Goal: Communication & Community: Answer question/provide support

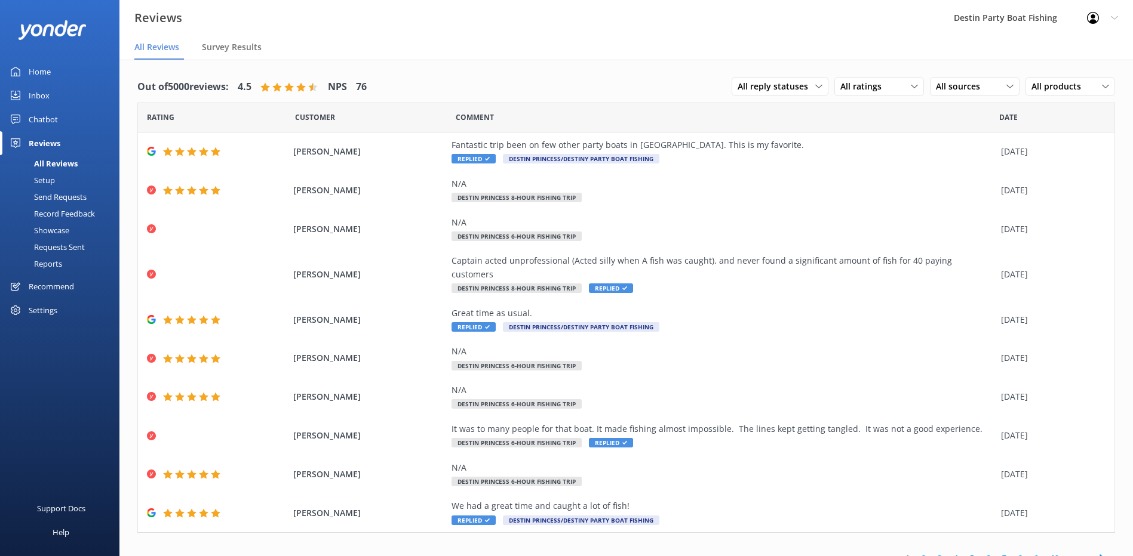
click at [44, 93] on div "Inbox" at bounding box center [39, 96] width 21 height 24
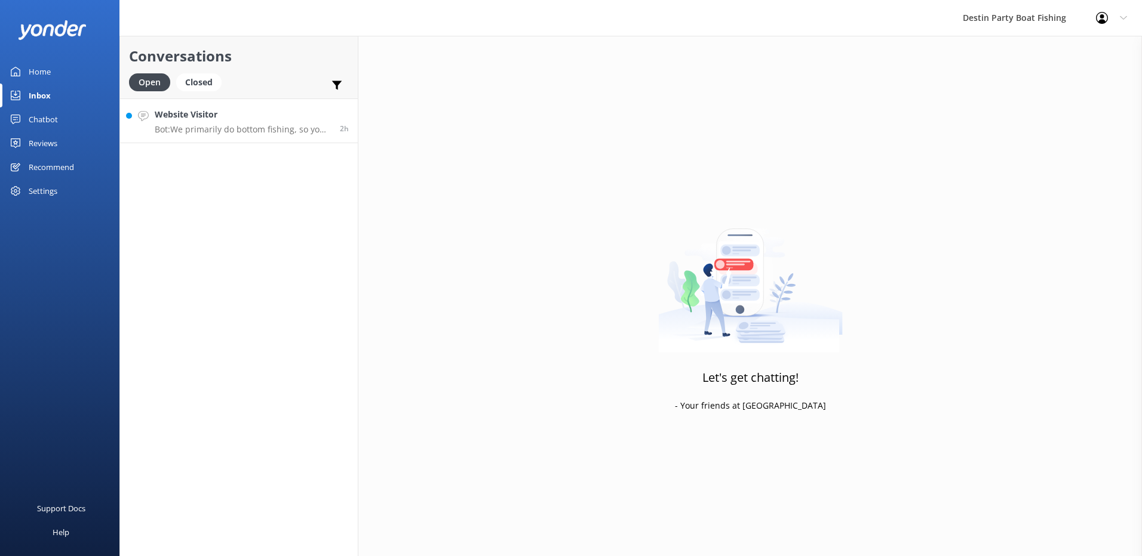
click at [214, 127] on p "Bot: We primarily do bottom fishing, so you can expect to catch snapper, groupe…" at bounding box center [243, 129] width 176 height 11
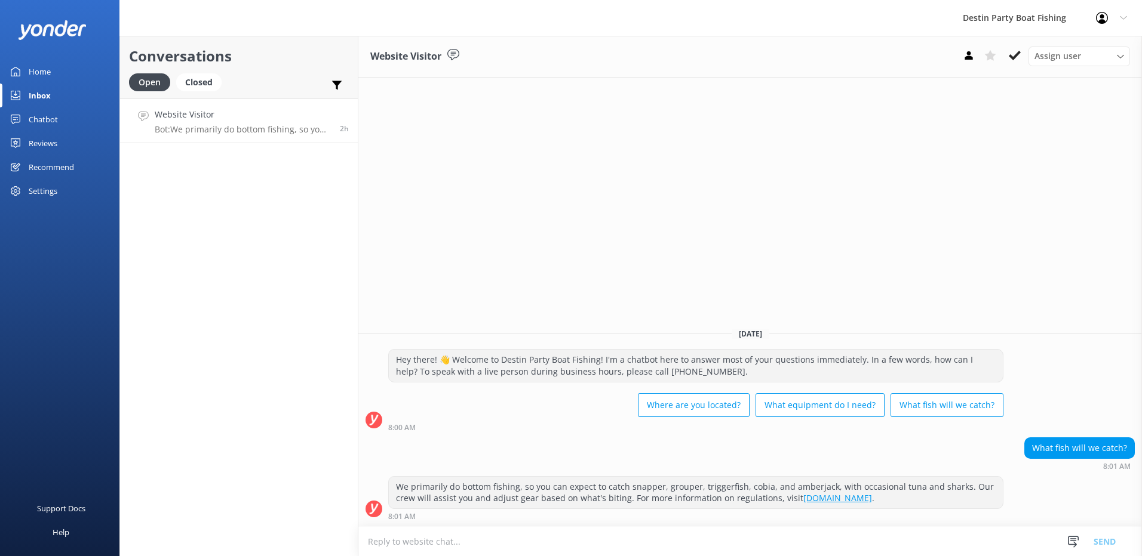
click at [873, 548] on textarea at bounding box center [749, 541] width 783 height 29
click at [1020, 59] on button at bounding box center [1014, 56] width 21 height 18
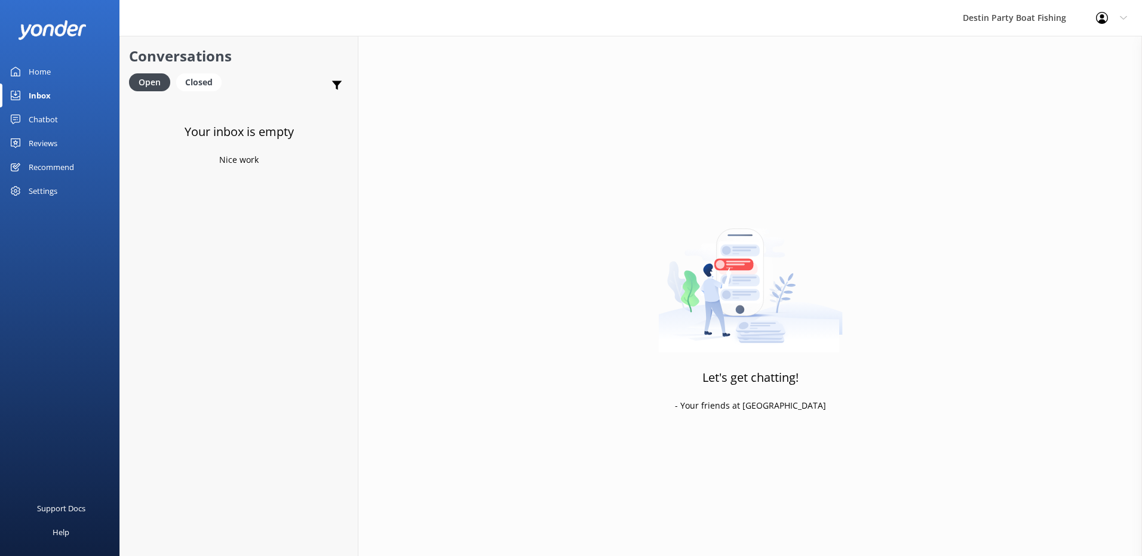
click at [47, 70] on div "Home" at bounding box center [40, 72] width 22 height 24
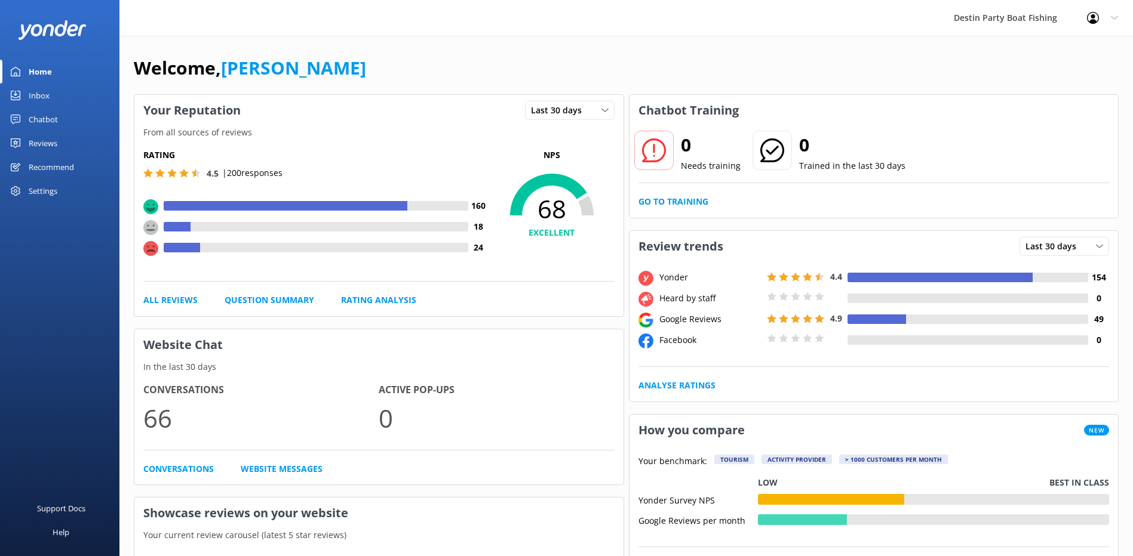
click at [41, 99] on div "Inbox" at bounding box center [39, 96] width 21 height 24
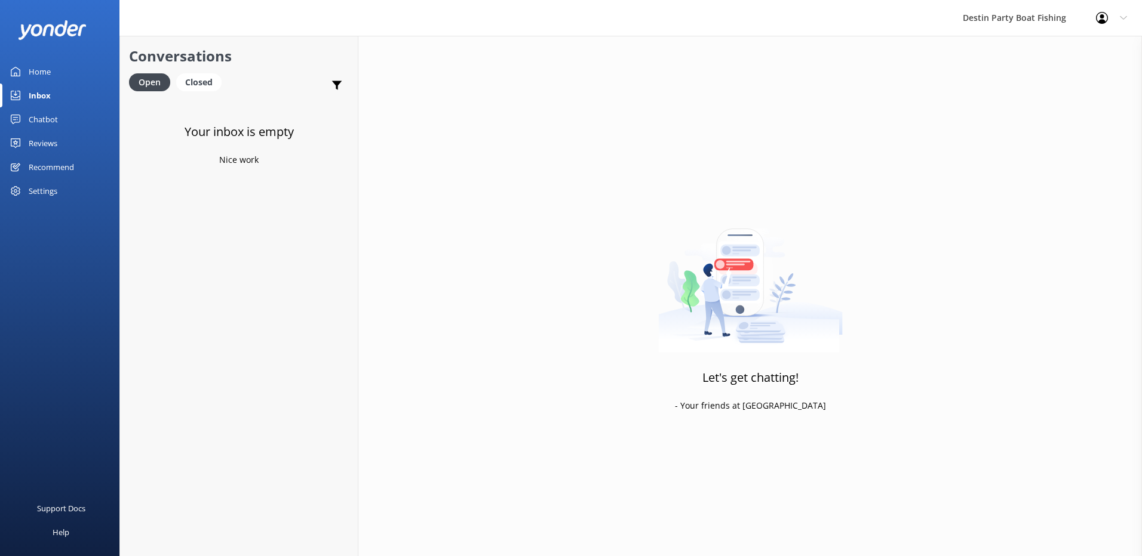
click at [47, 145] on div "Reviews" at bounding box center [43, 143] width 29 height 24
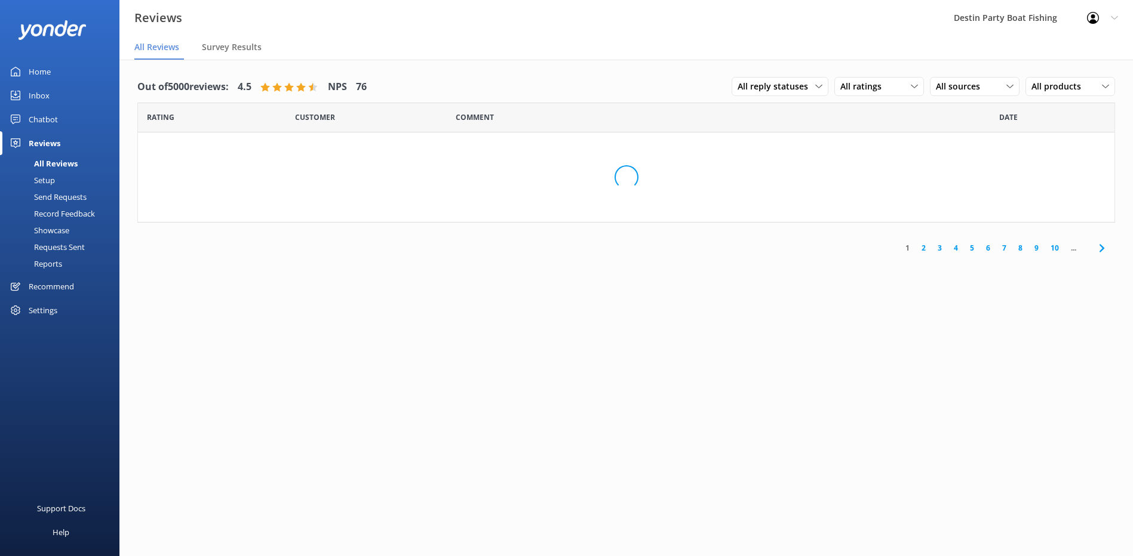
click at [45, 93] on div "Inbox" at bounding box center [39, 96] width 21 height 24
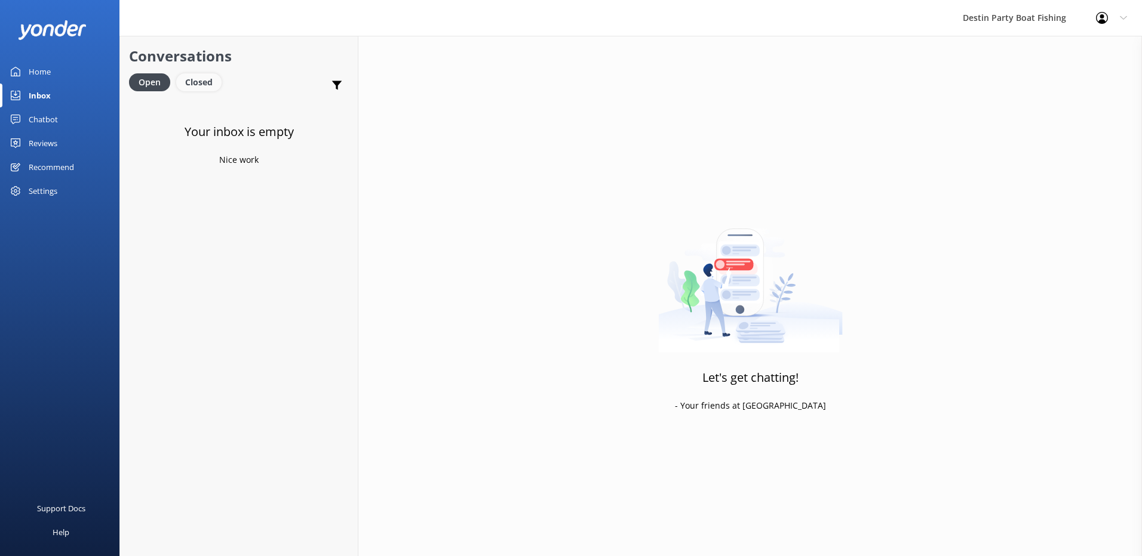
click at [199, 90] on div "Closed" at bounding box center [198, 82] width 45 height 18
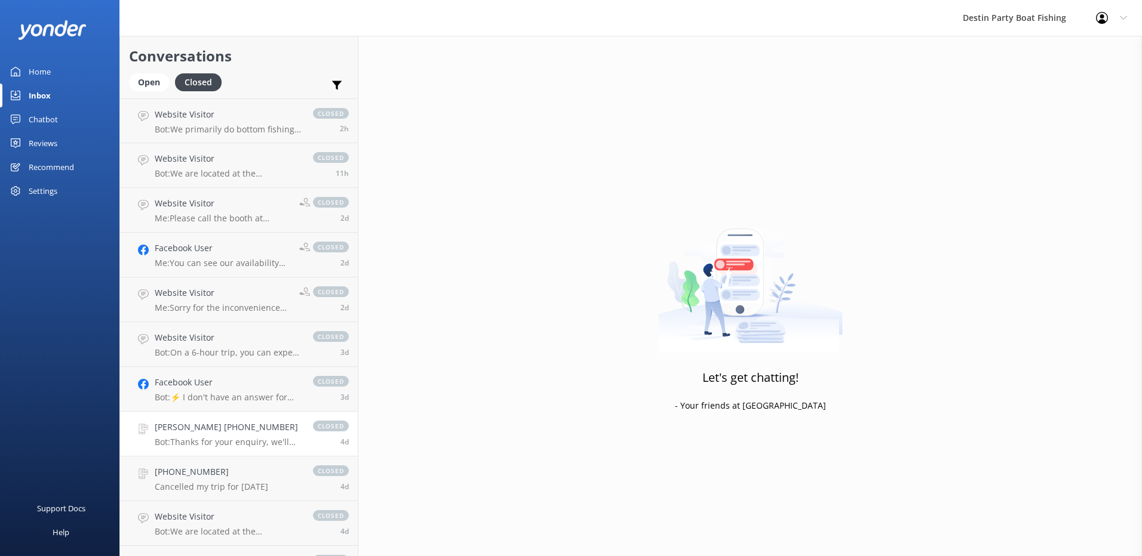
click at [263, 439] on p "Bot: Thanks for your enquiry, we'll get back to you as soon as we can during op…" at bounding box center [228, 442] width 146 height 11
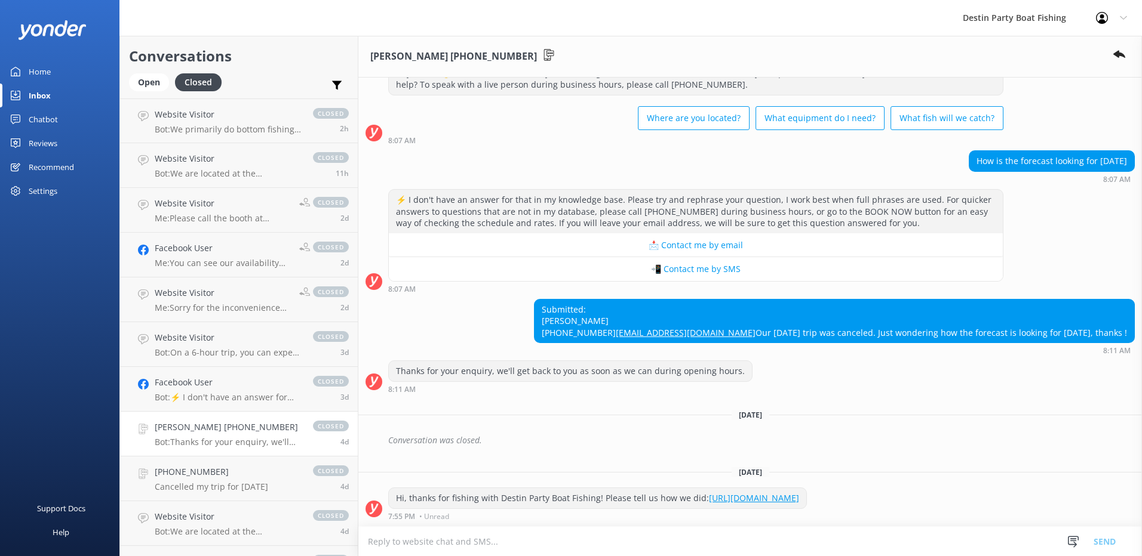
scroll to position [364, 0]
click at [269, 494] on link "[PHONE_NUMBER] Cancelled my trip for [DATE] closed 4d" at bounding box center [239, 479] width 238 height 45
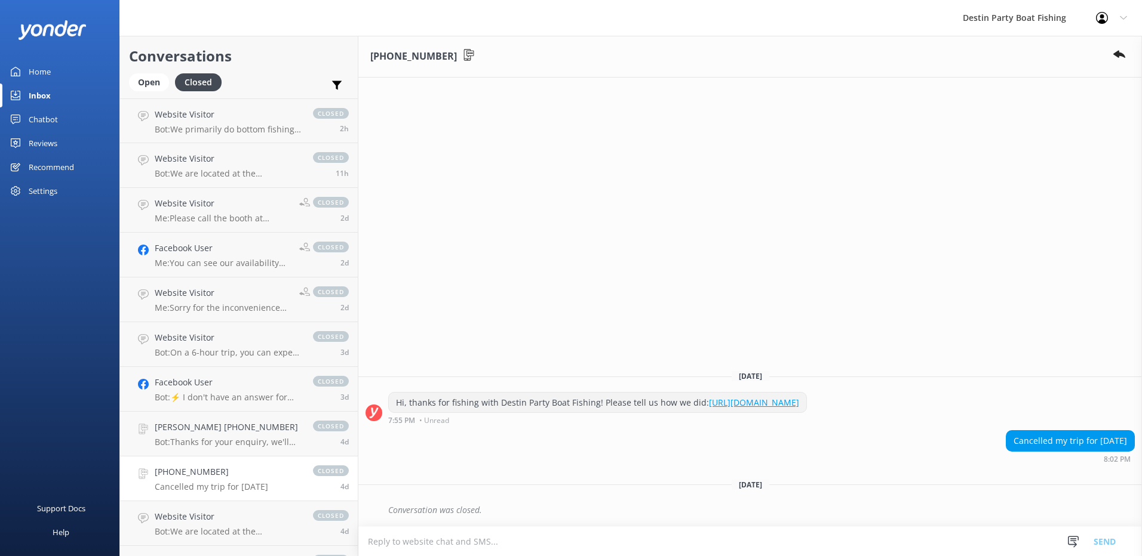
click at [238, 489] on p "Cancelled my trip for [DATE]" at bounding box center [211, 487] width 113 height 11
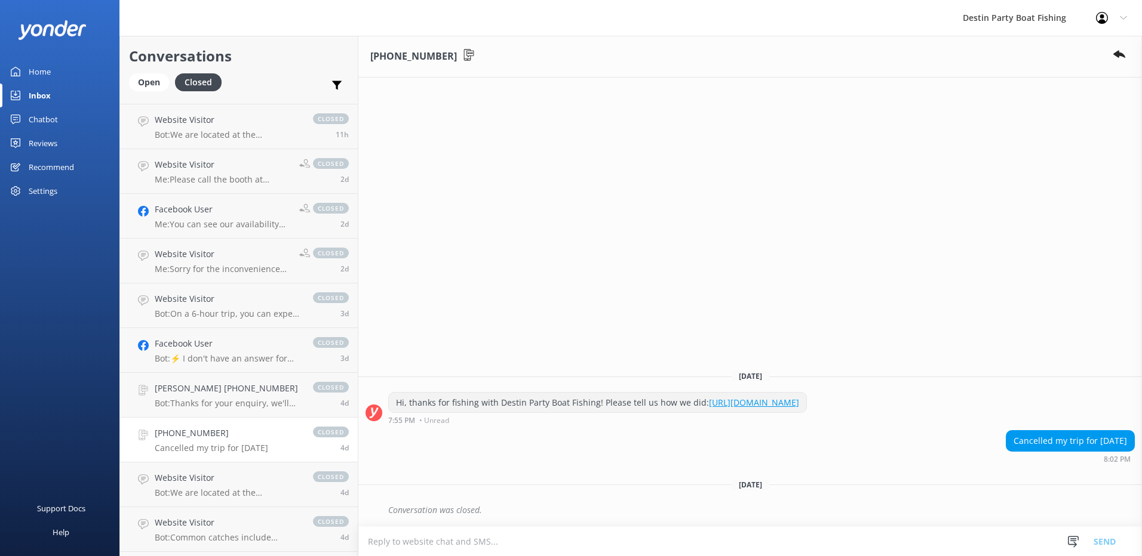
scroll to position [60, 0]
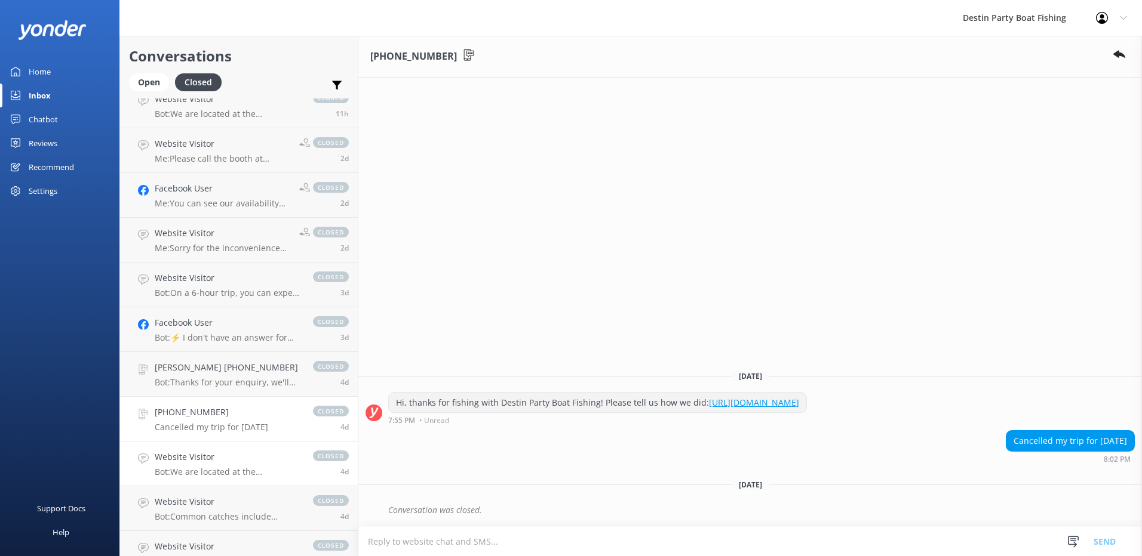
click at [242, 462] on h4 "Website Visitor" at bounding box center [228, 457] width 146 height 13
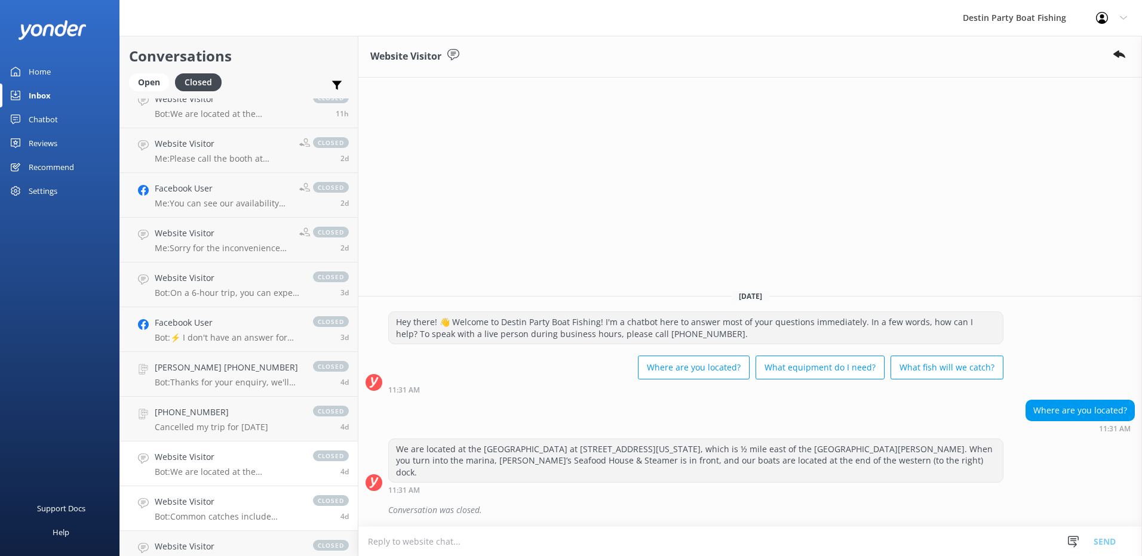
click at [197, 521] on p "Bot: Common catches include snapper, grouper, triggerfish, cobia, and amberjack…" at bounding box center [228, 517] width 146 height 11
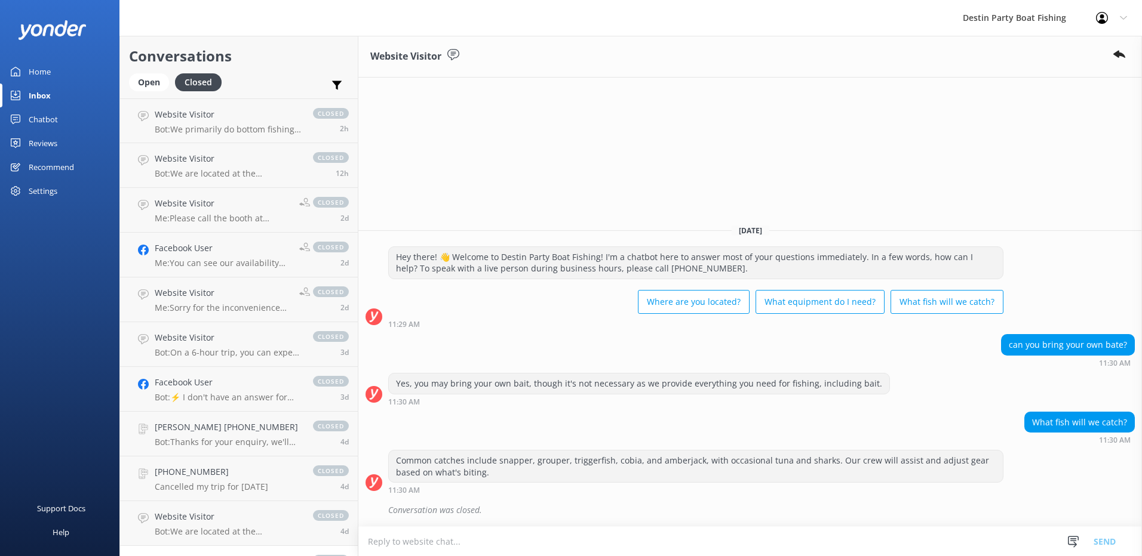
click at [17, 102] on link "Inbox" at bounding box center [59, 96] width 119 height 24
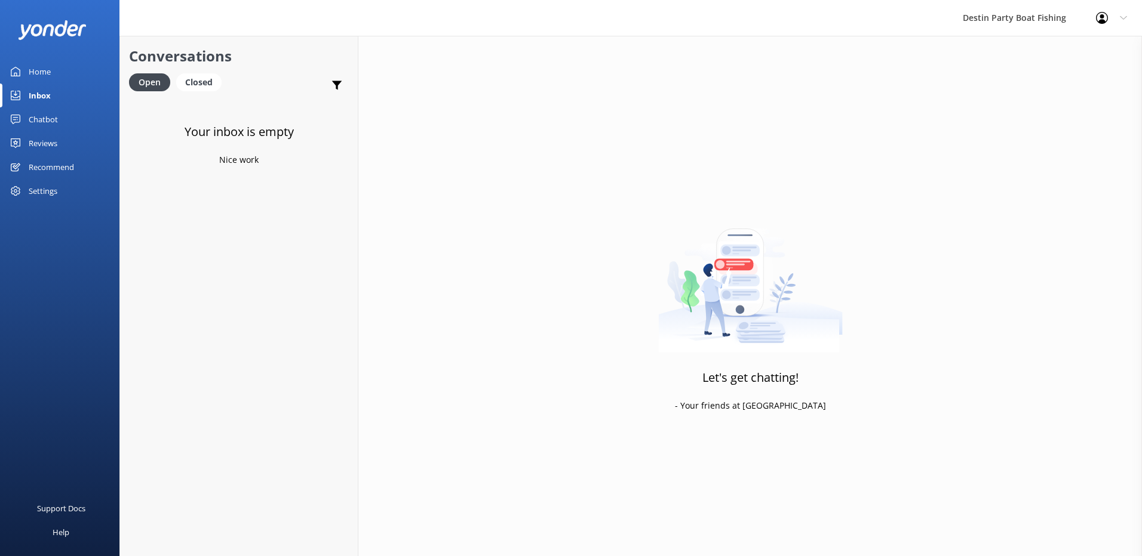
click at [34, 127] on div "Chatbot" at bounding box center [43, 119] width 29 height 24
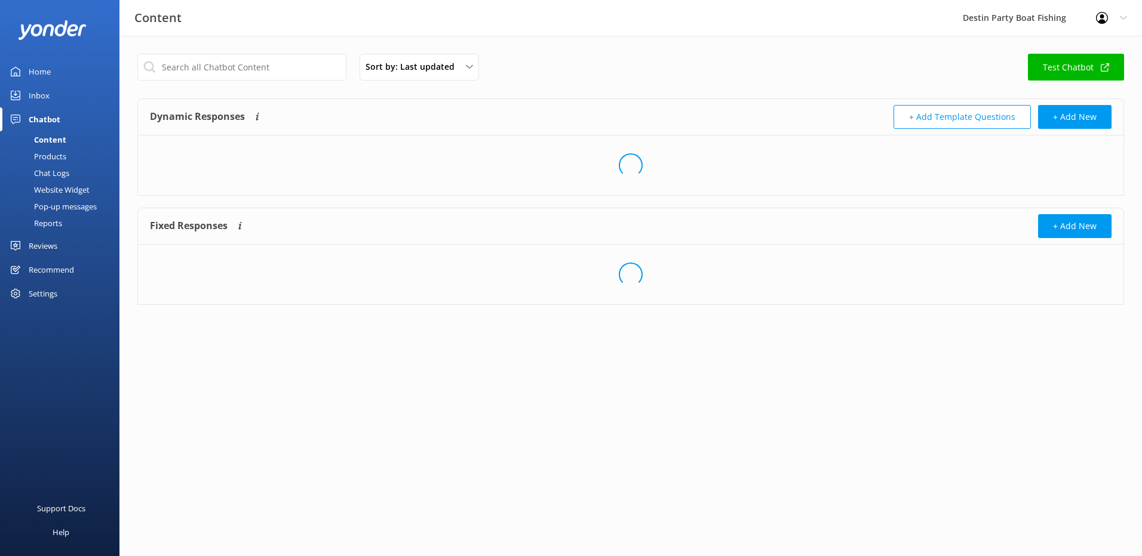
click at [42, 146] on div "Content" at bounding box center [36, 139] width 59 height 17
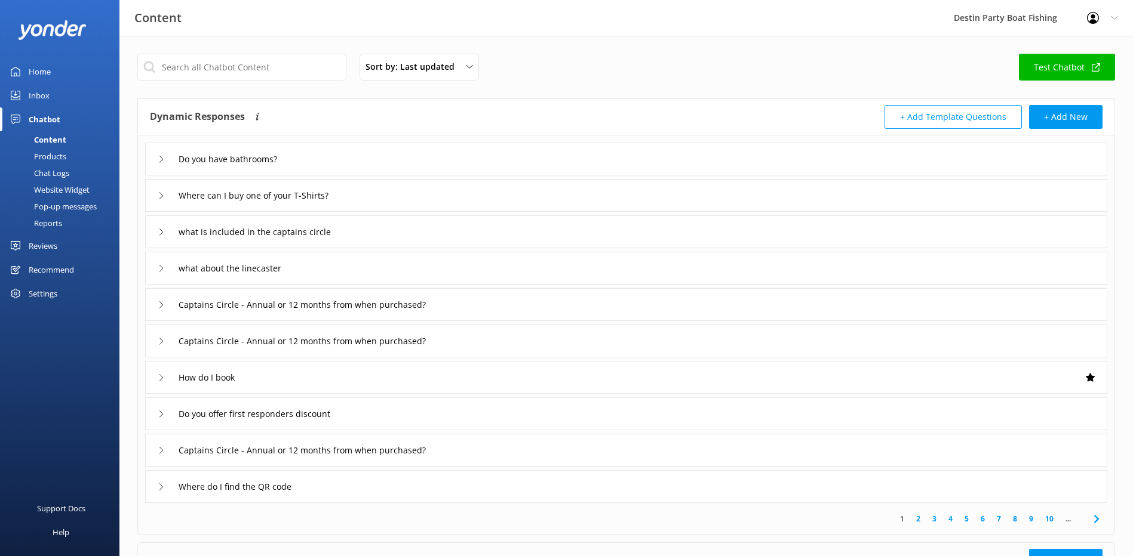
click at [53, 247] on div "Reviews" at bounding box center [43, 246] width 29 height 24
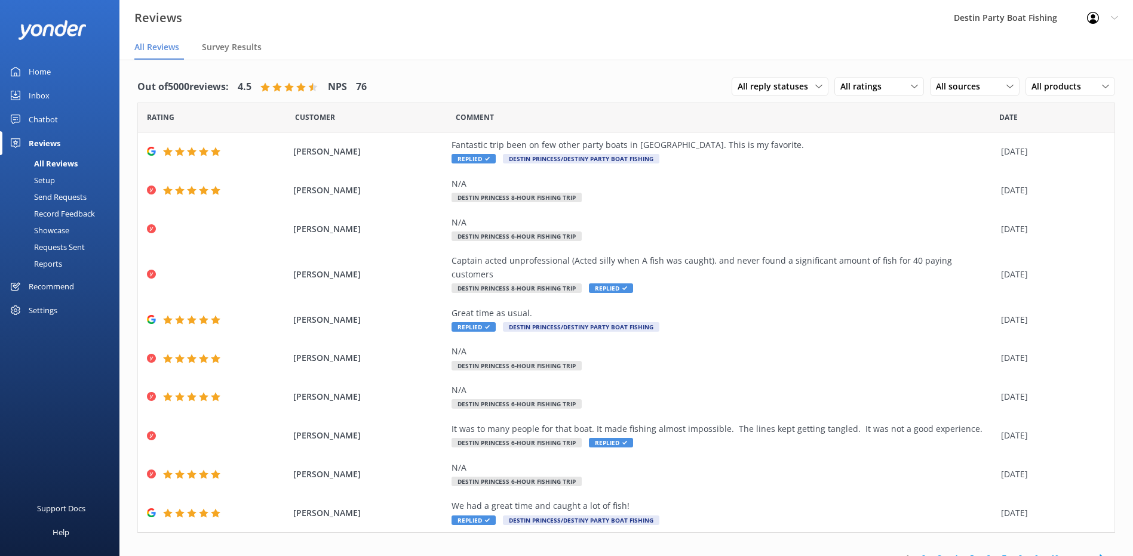
click at [30, 78] on div "Home" at bounding box center [40, 72] width 22 height 24
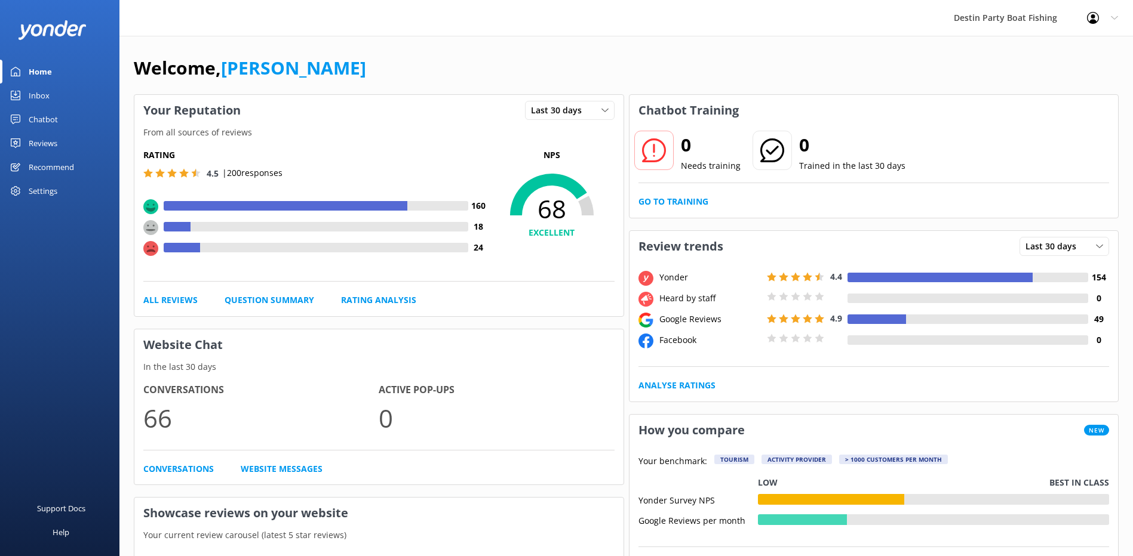
click at [41, 102] on div "Inbox" at bounding box center [39, 96] width 21 height 24
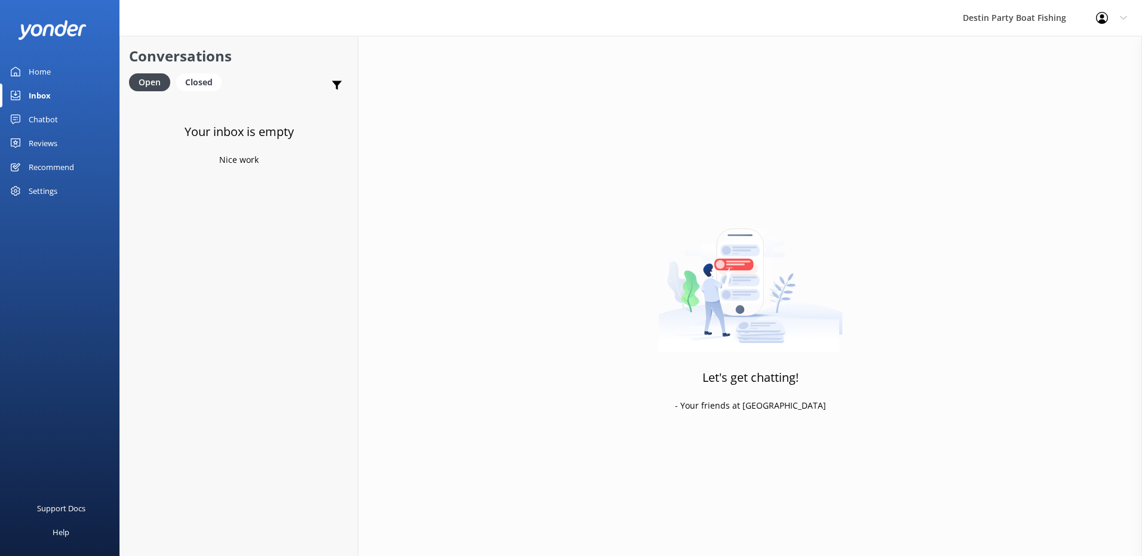
click at [53, 142] on div "Reviews" at bounding box center [43, 143] width 29 height 24
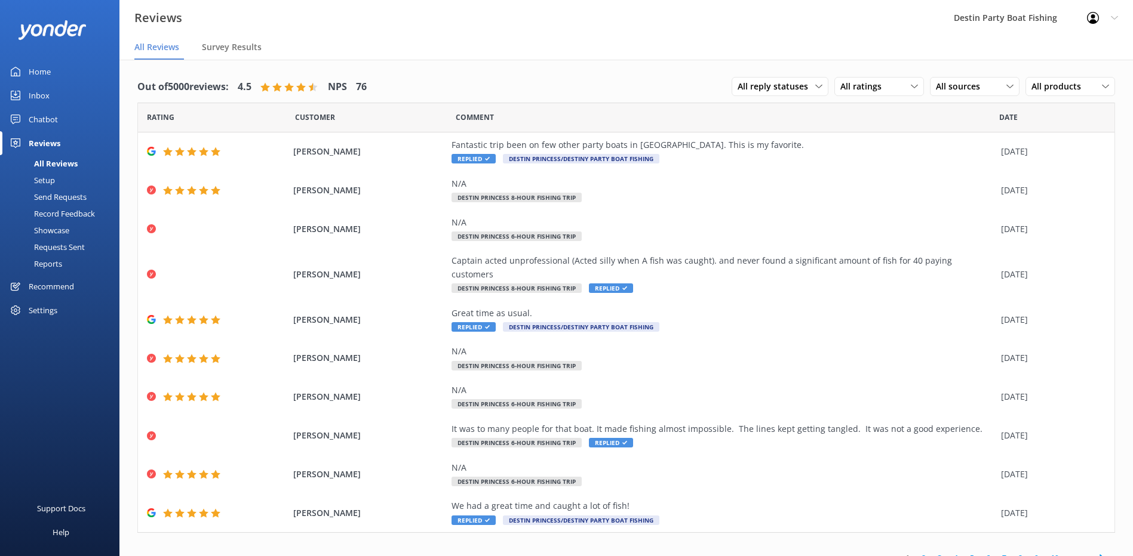
click at [38, 93] on div "Inbox" at bounding box center [39, 96] width 21 height 24
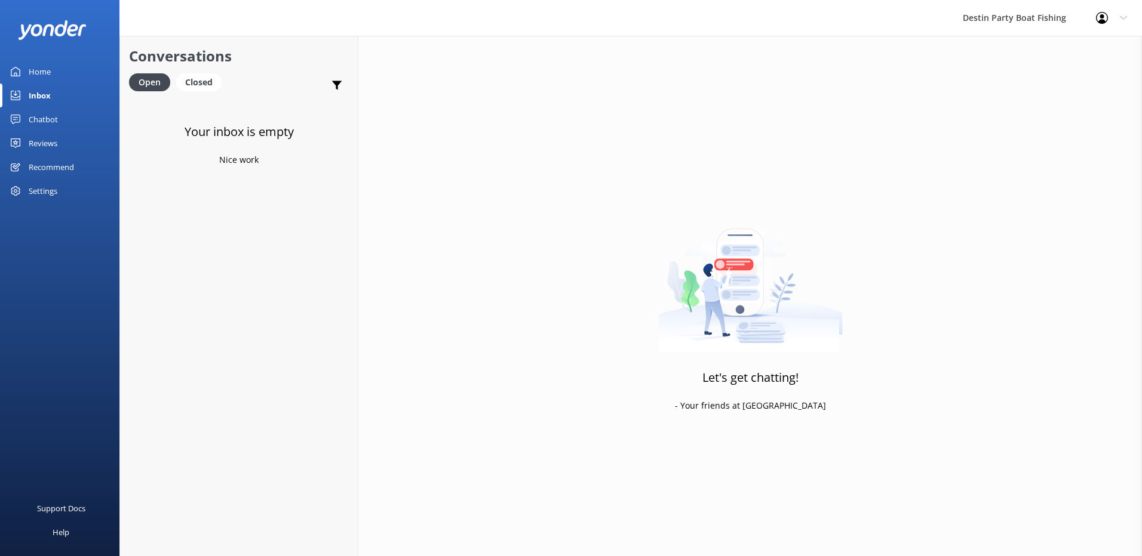
click at [43, 140] on div "Reviews" at bounding box center [43, 143] width 29 height 24
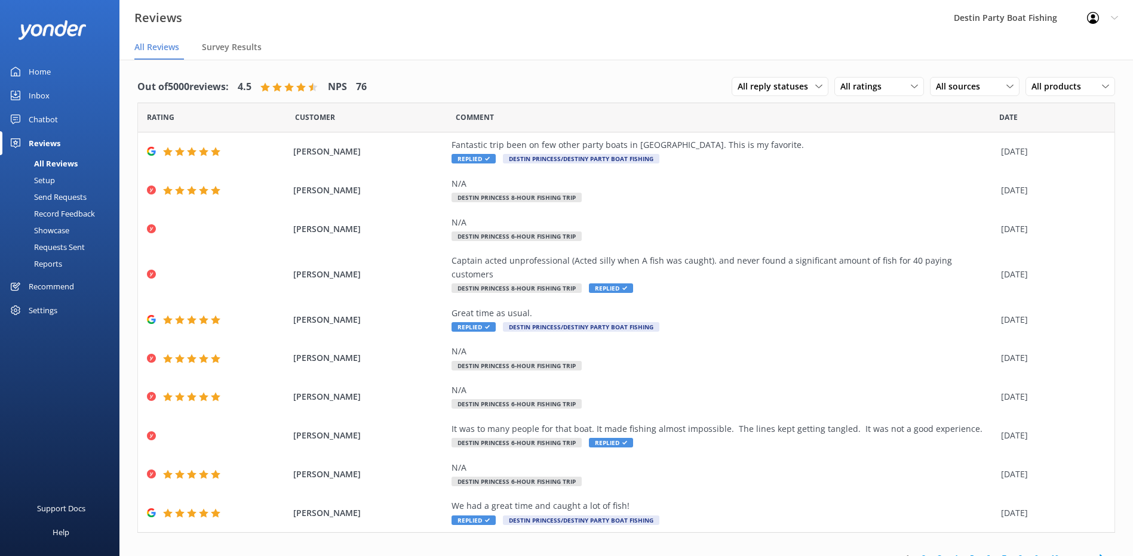
click at [54, 99] on link "Inbox" at bounding box center [59, 96] width 119 height 24
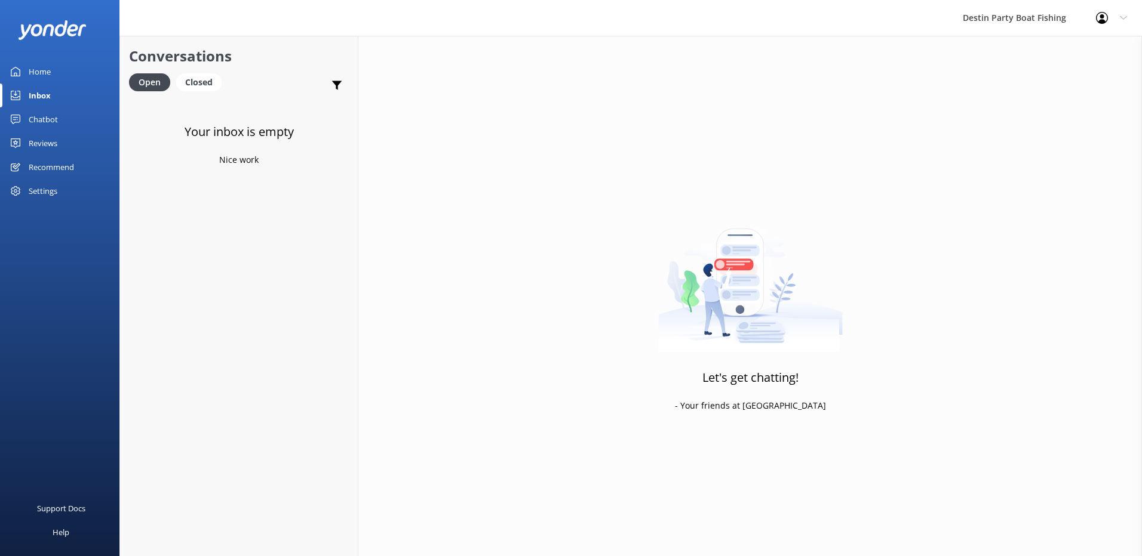
click at [54, 150] on div "Reviews" at bounding box center [43, 143] width 29 height 24
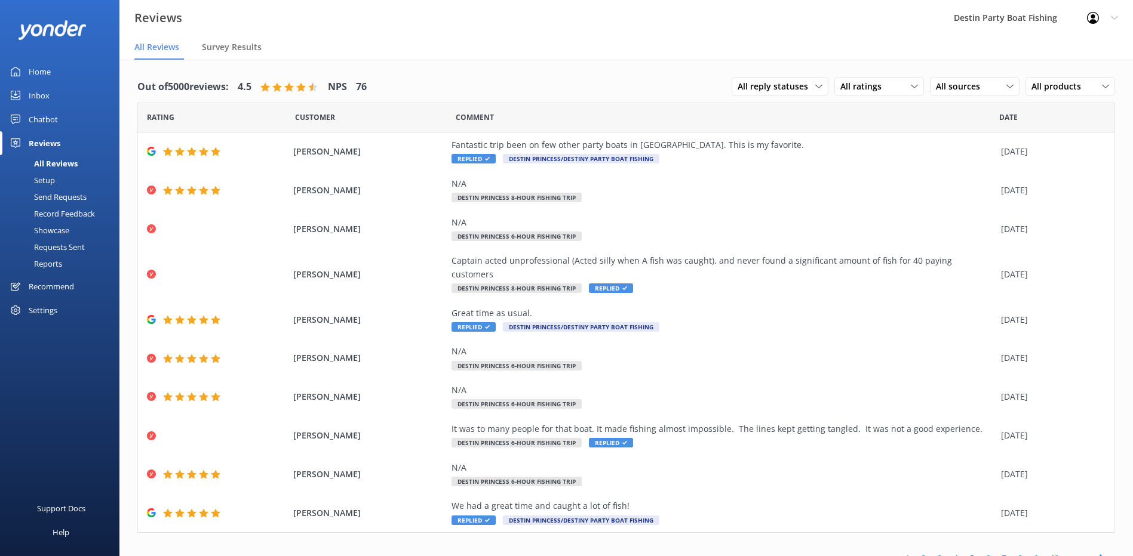
click at [48, 97] on div "Inbox" at bounding box center [39, 96] width 21 height 24
